Goal: Find contact information: Find contact information

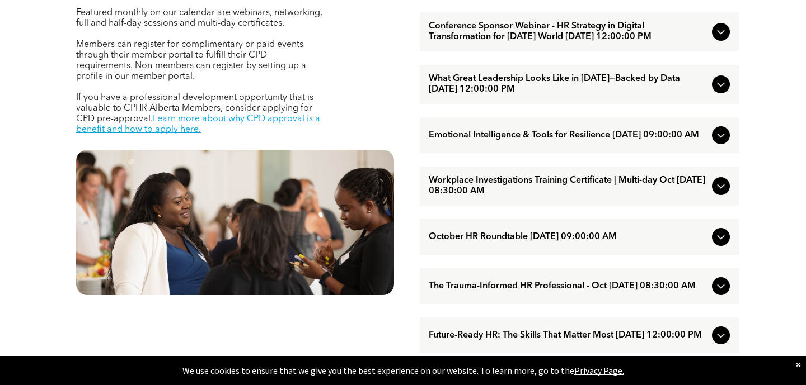
scroll to position [502, 0]
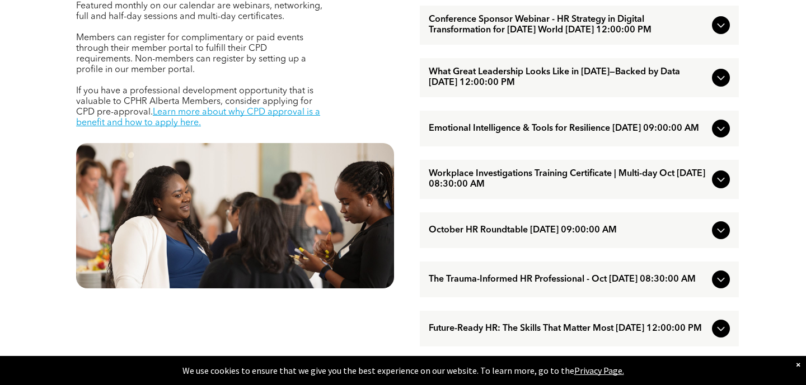
click at [722, 186] on icon at bounding box center [720, 179] width 13 height 13
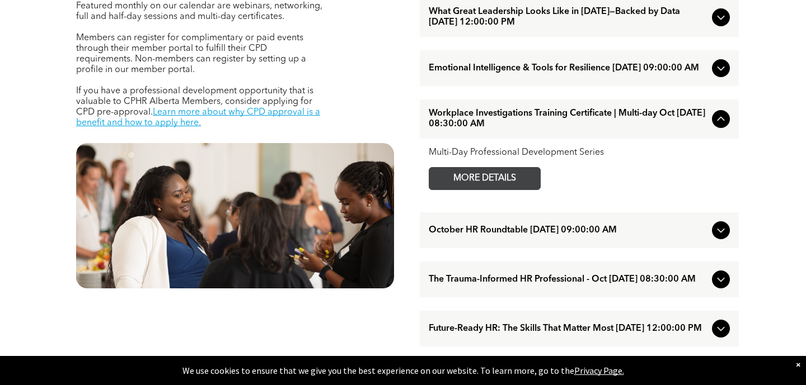
click at [456, 190] on span "MORE DETAILS" at bounding box center [484, 179] width 88 height 22
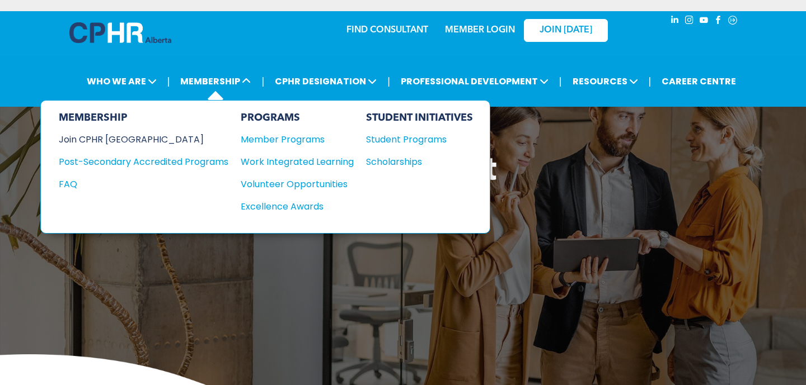
click at [120, 144] on div "Join CPHR [GEOGRAPHIC_DATA]" at bounding box center [135, 140] width 153 height 14
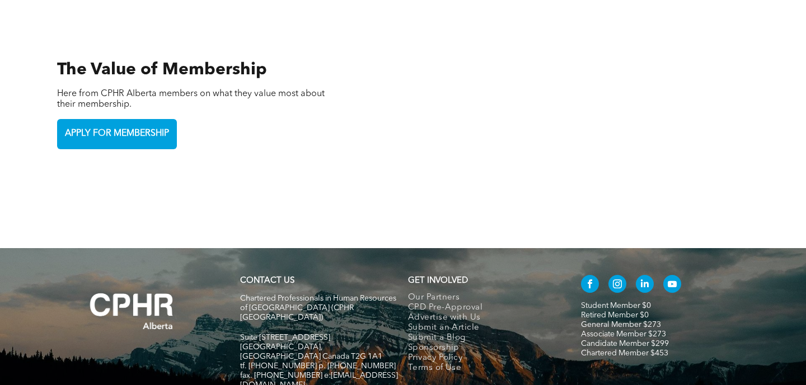
scroll to position [2541, 0]
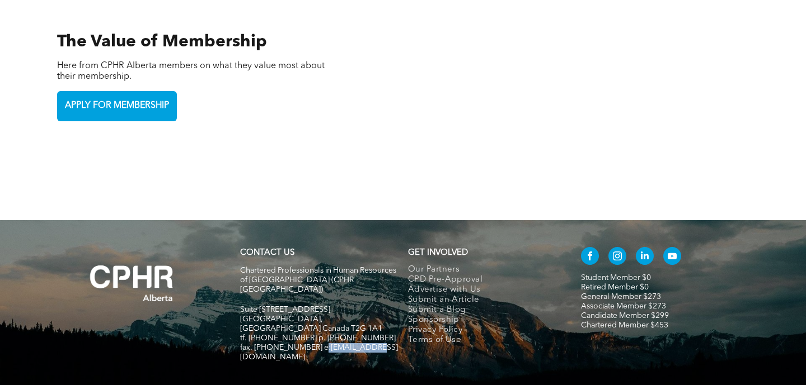
drag, startPoint x: 371, startPoint y: 278, endPoint x: 318, endPoint y: 282, distance: 52.8
click at [318, 343] on h5 "fax. [PHONE_NUMBER] e:[EMAIL_ADDRESS][DOMAIN_NAME]" at bounding box center [319, 352] width 158 height 19
copy span "fo@cphrab.ca"
click at [327, 362] on h5 at bounding box center [319, 367] width 158 height 10
drag, startPoint x: 368, startPoint y: 277, endPoint x: 313, endPoint y: 280, distance: 54.3
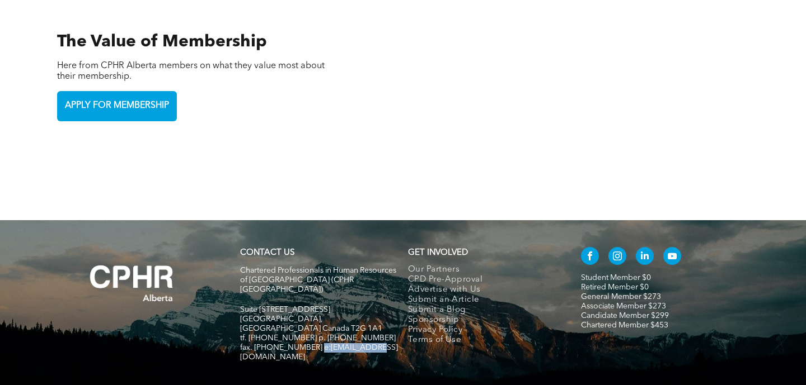
click at [313, 344] on span "fax. [PHONE_NUMBER] e:[EMAIL_ADDRESS][DOMAIN_NAME]" at bounding box center [319, 352] width 158 height 17
copy span "info@cphrab.ca"
